Goal: Information Seeking & Learning: Learn about a topic

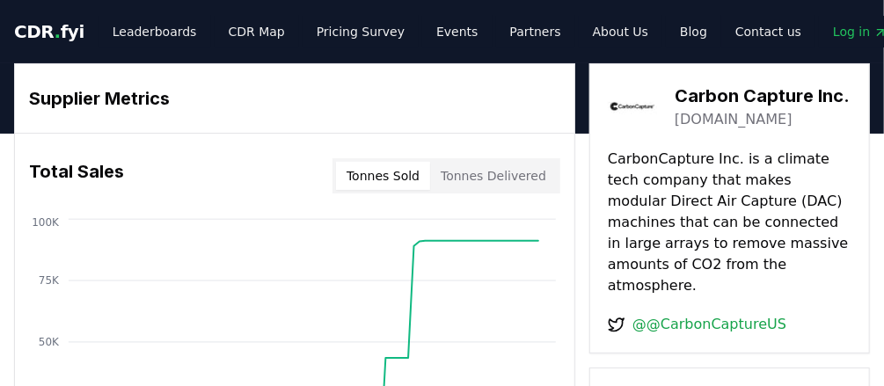
scroll to position [70, 0]
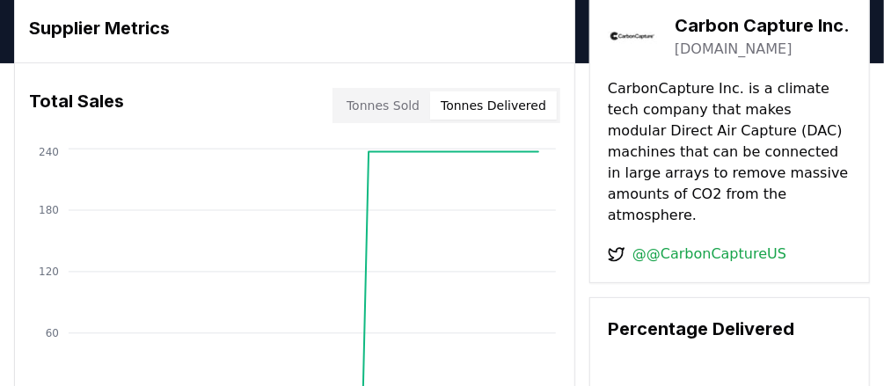
click at [473, 104] on button "Tonnes Delivered" at bounding box center [493, 105] width 127 height 28
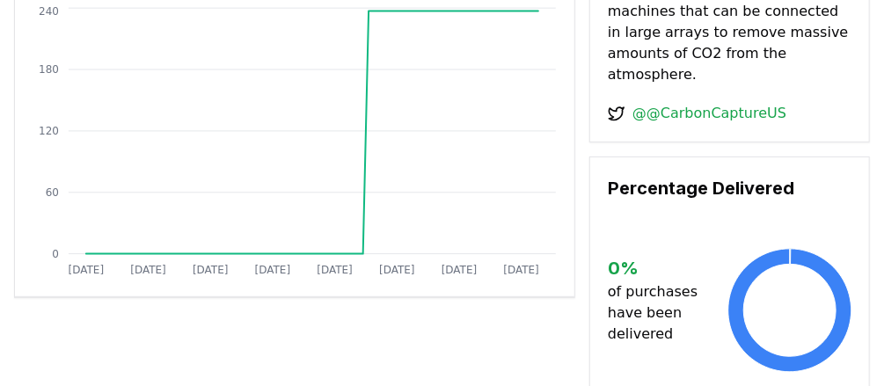
scroll to position [0, 0]
